Goal: Task Accomplishment & Management: Use online tool/utility

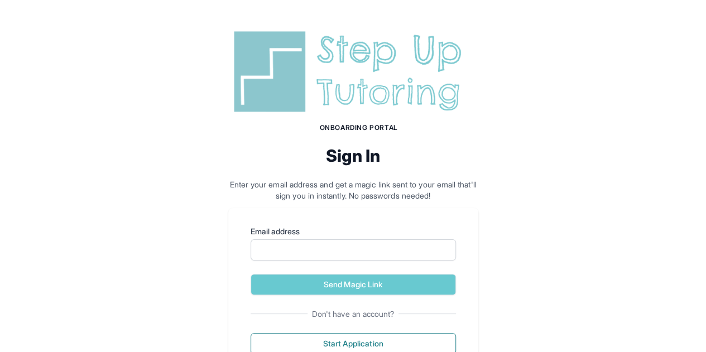
scroll to position [45, 0]
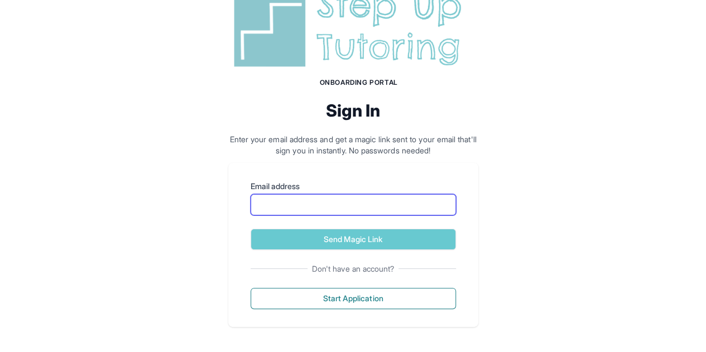
click at [310, 199] on input "Email address" at bounding box center [353, 204] width 205 height 21
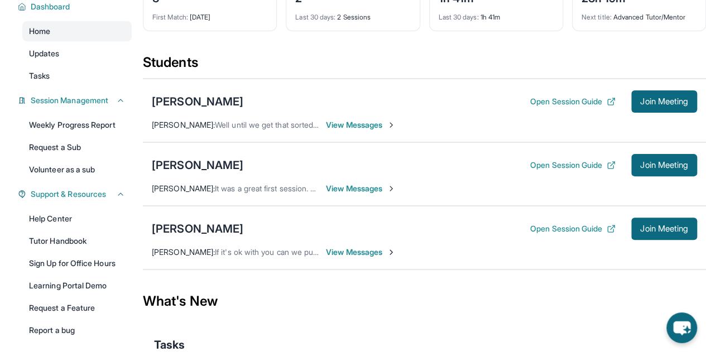
scroll to position [96, 0]
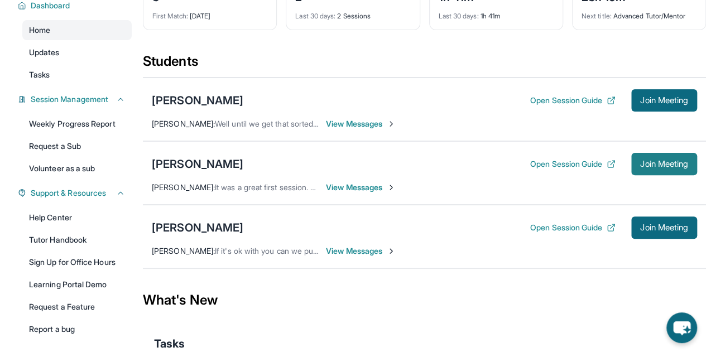
click at [656, 161] on span "Join Meeting" at bounding box center [664, 164] width 48 height 7
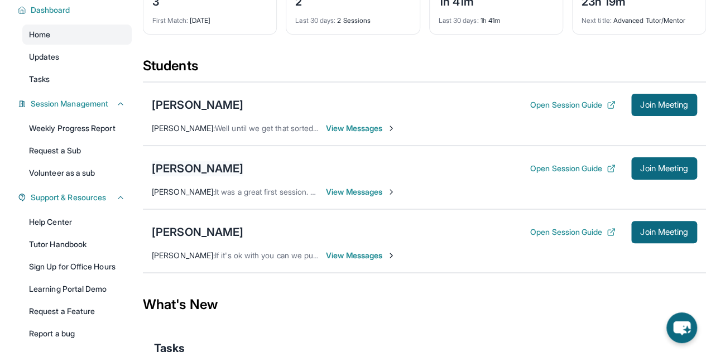
scroll to position [93, 0]
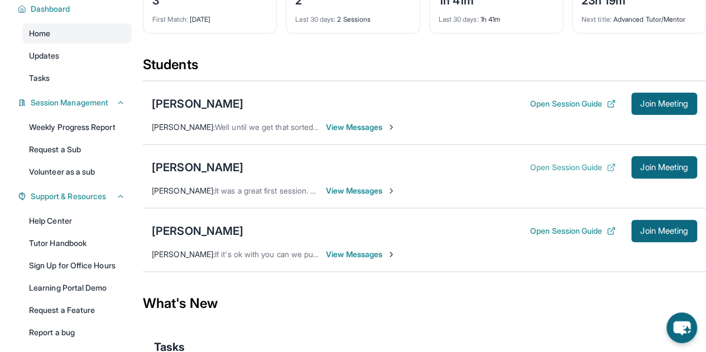
click at [532, 170] on button "Open Session Guide" at bounding box center [572, 167] width 85 height 11
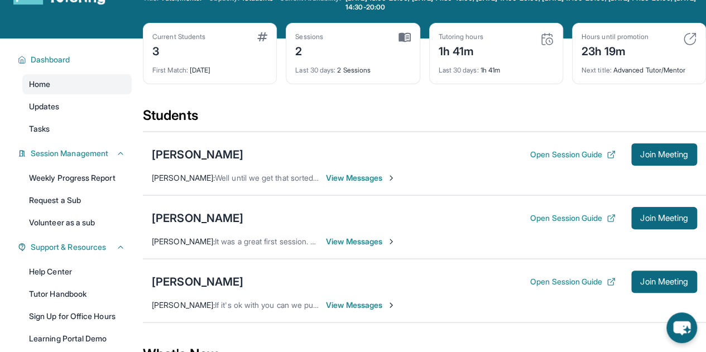
scroll to position [41, 0]
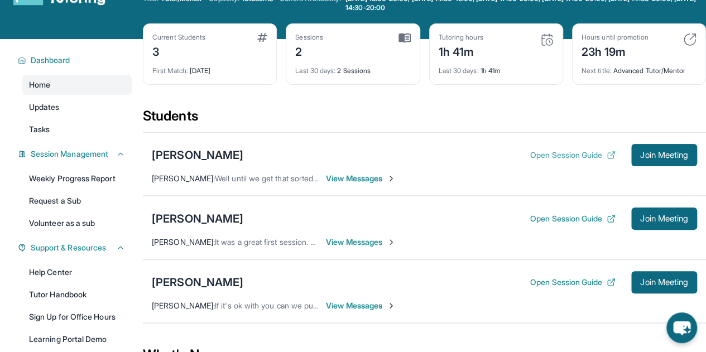
click at [586, 157] on button "Open Session Guide" at bounding box center [572, 155] width 85 height 11
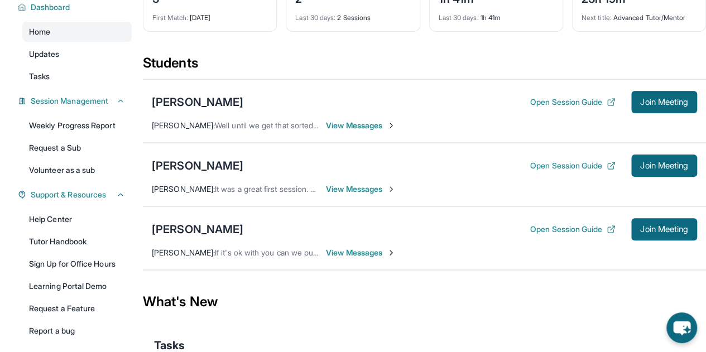
scroll to position [95, 0]
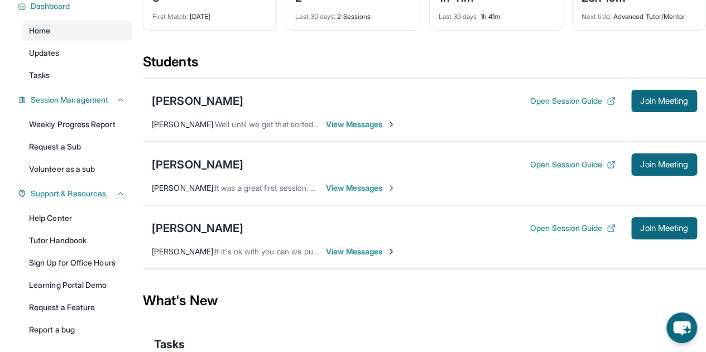
click at [372, 251] on span "View Messages" at bounding box center [361, 251] width 70 height 11
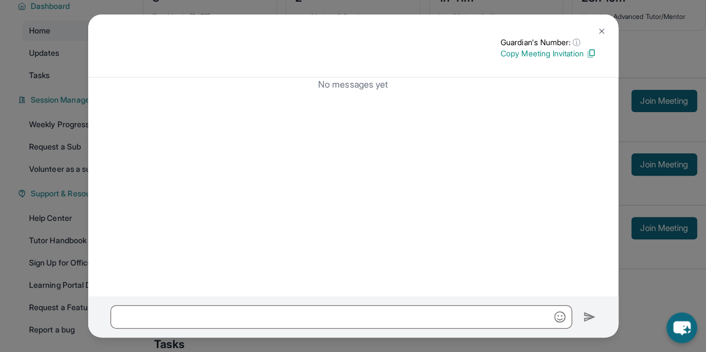
click at [601, 26] on button at bounding box center [601, 31] width 22 height 22
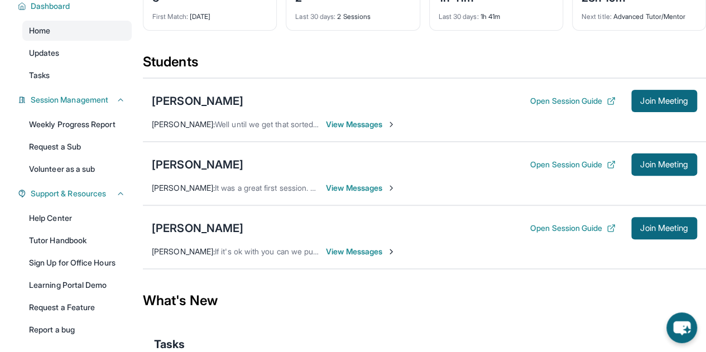
click at [538, 235] on div "Open Session Guide Join Meeting" at bounding box center [613, 228] width 167 height 22
click at [532, 230] on button "Open Session Guide" at bounding box center [572, 228] width 85 height 11
click at [582, 100] on button "Open Session Guide" at bounding box center [572, 100] width 85 height 11
click at [549, 172] on div "Open Session Guide Join Meeting" at bounding box center [613, 164] width 167 height 22
click at [546, 167] on button "Open Session Guide" at bounding box center [572, 164] width 85 height 11
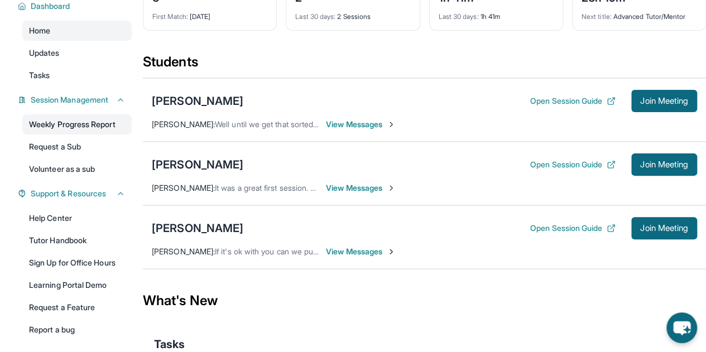
scroll to position [0, 0]
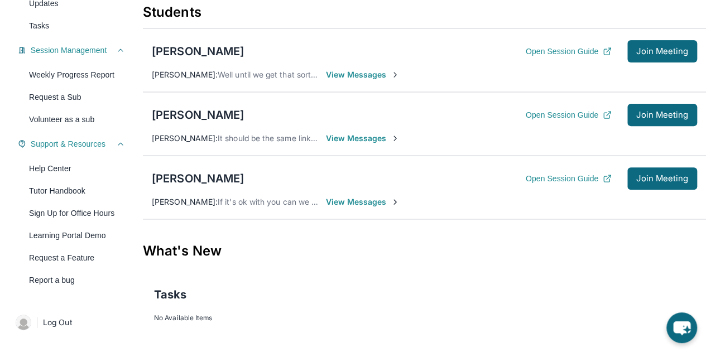
scroll to position [145, 0]
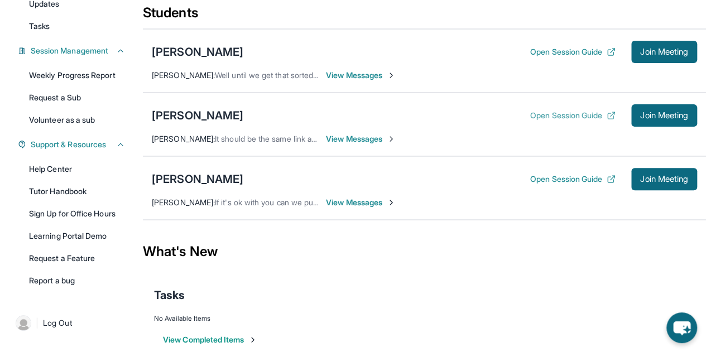
click at [590, 112] on button "Open Session Guide" at bounding box center [572, 115] width 85 height 11
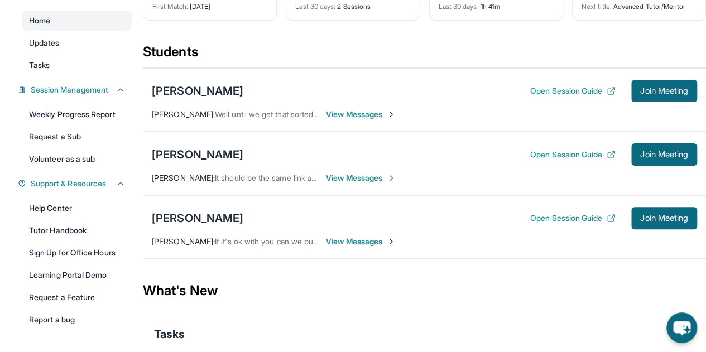
scroll to position [0, 0]
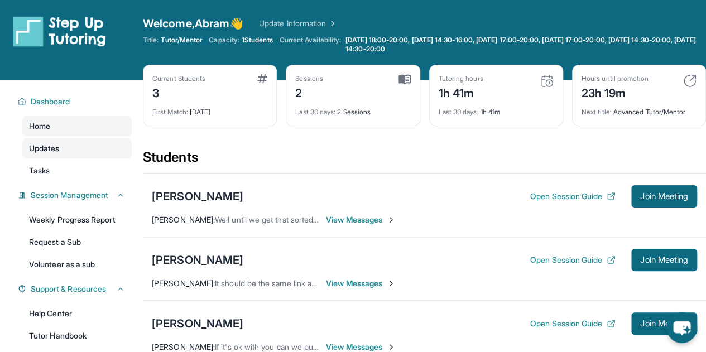
click at [90, 143] on link "Updates" at bounding box center [76, 148] width 109 height 20
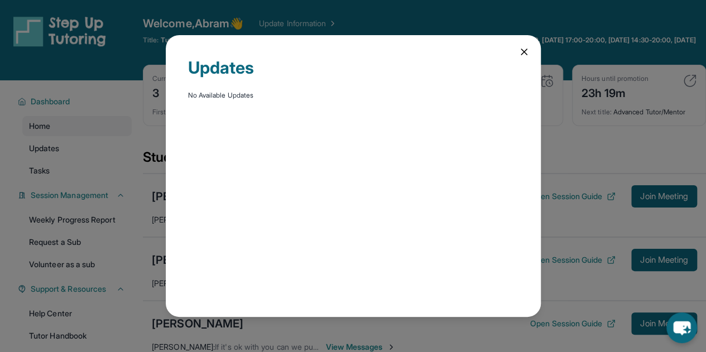
click at [525, 52] on icon at bounding box center [523, 51] width 11 height 11
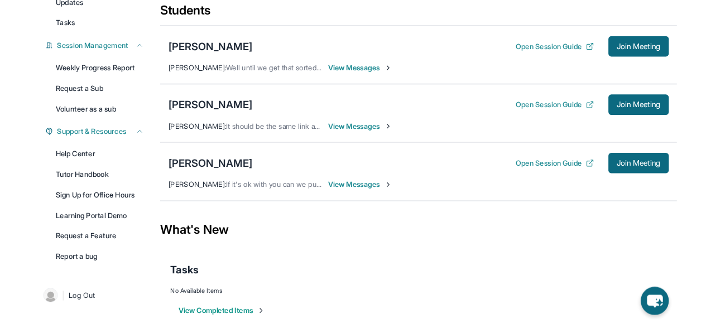
scroll to position [162, 0]
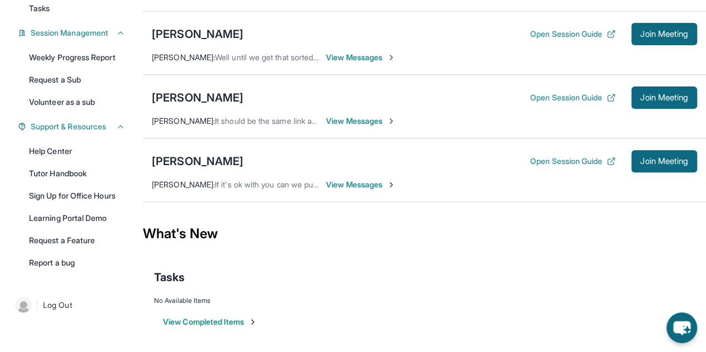
click at [564, 107] on div "Open Session Guide Join Meeting" at bounding box center [613, 98] width 167 height 22
click at [593, 105] on div "Open Session Guide Join Meeting" at bounding box center [613, 98] width 167 height 22
click at [583, 99] on button "Open Session Guide" at bounding box center [572, 97] width 85 height 11
click at [68, 146] on link "Help Center" at bounding box center [76, 151] width 109 height 20
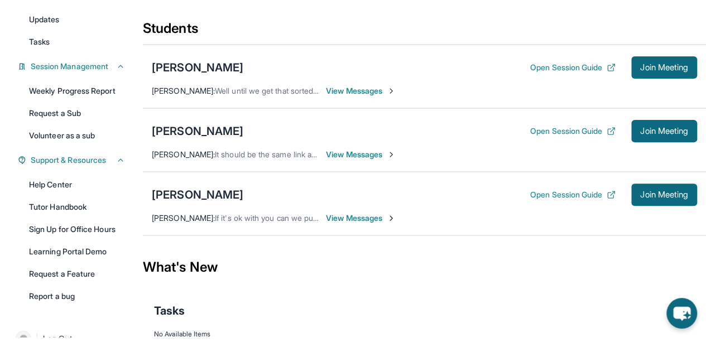
scroll to position [144, 0]
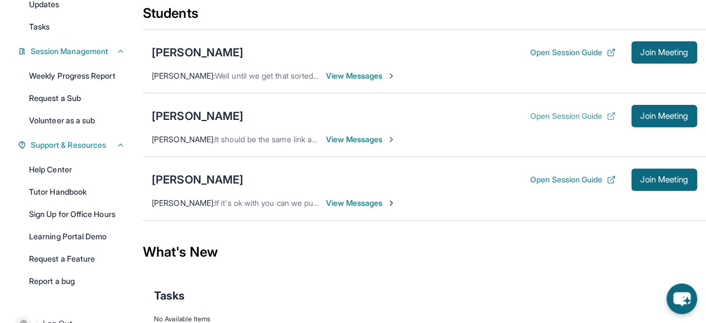
click at [554, 117] on button "Open Session Guide" at bounding box center [572, 116] width 85 height 11
